Goal: Submit feedback/report problem

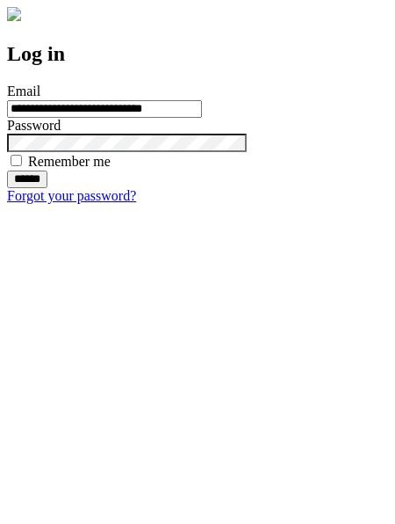
type input "**********"
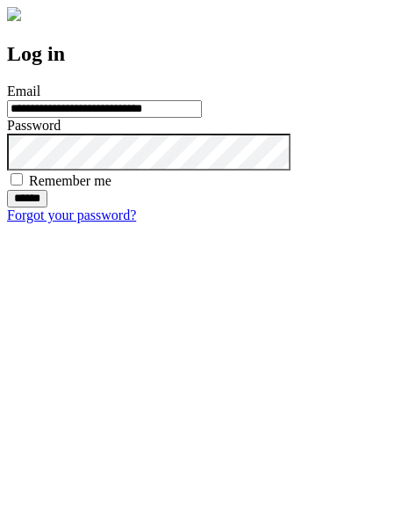
click at [47, 207] on input "******" at bounding box center [27, 199] width 40 height 18
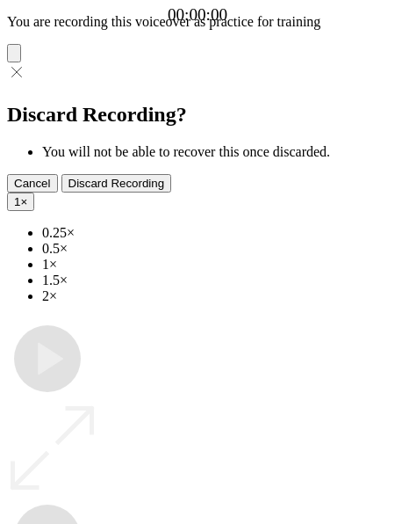
type input "**********"
